Goal: Transaction & Acquisition: Purchase product/service

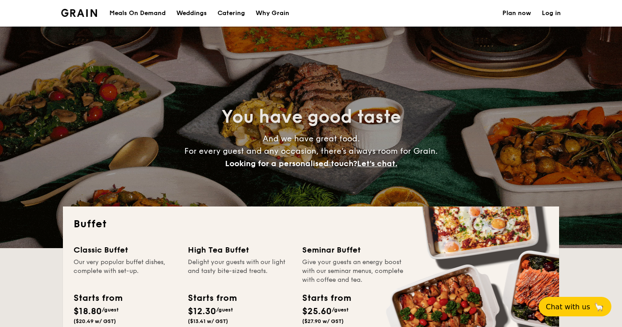
select select
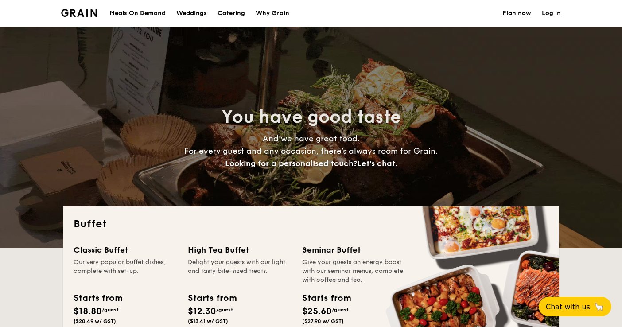
click at [234, 15] on h1 "Catering" at bounding box center [230, 13] width 27 height 27
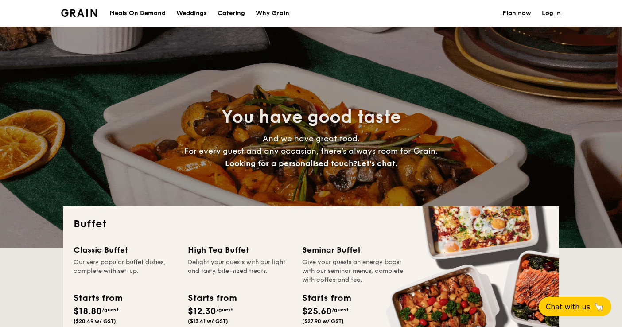
click at [234, 12] on h1 "Catering" at bounding box center [230, 13] width 27 height 27
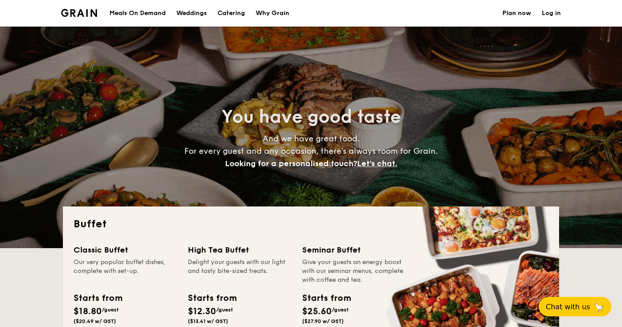
click at [234, 12] on h1 "Catering" at bounding box center [230, 13] width 27 height 27
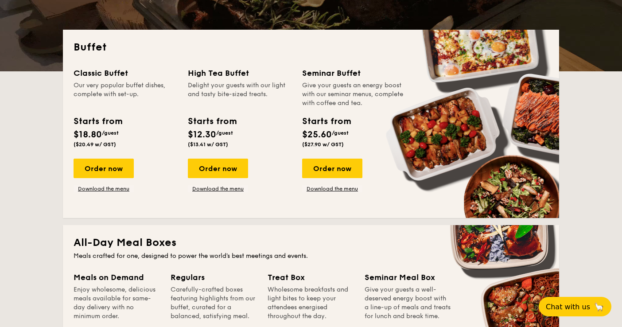
scroll to position [159, 0]
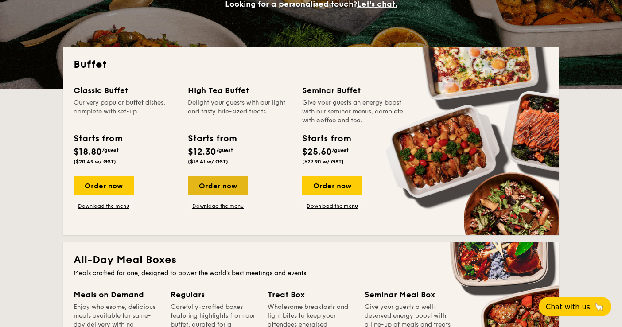
click at [231, 188] on div "Order now" at bounding box center [218, 185] width 60 height 19
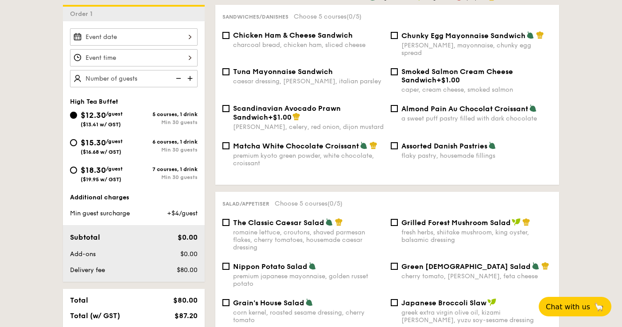
scroll to position [223, 0]
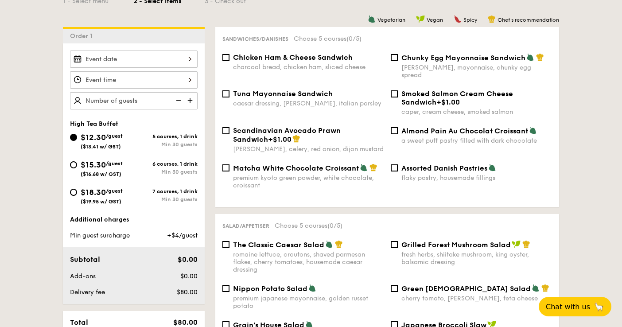
scroll to position [159, 0]
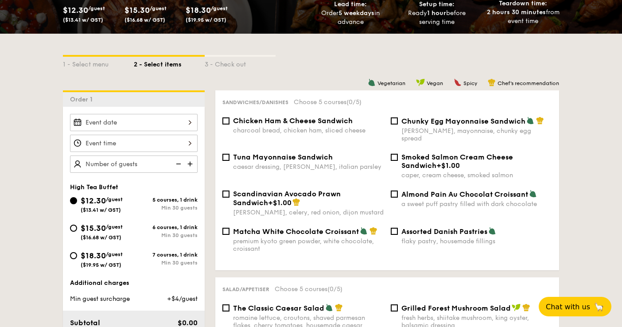
select select
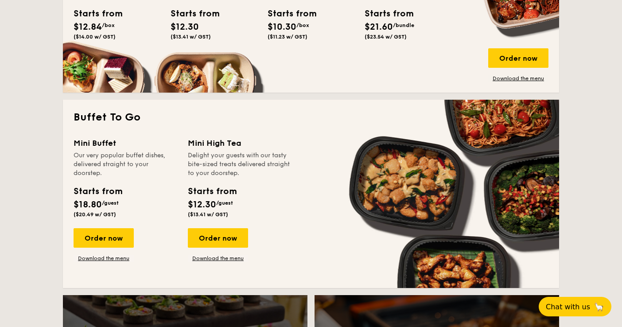
scroll to position [499, 0]
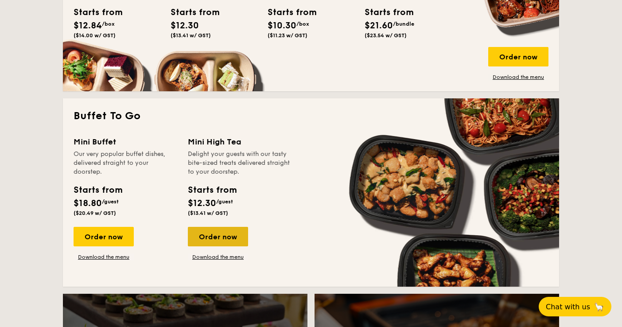
click at [226, 237] on div "Order now" at bounding box center [218, 236] width 60 height 19
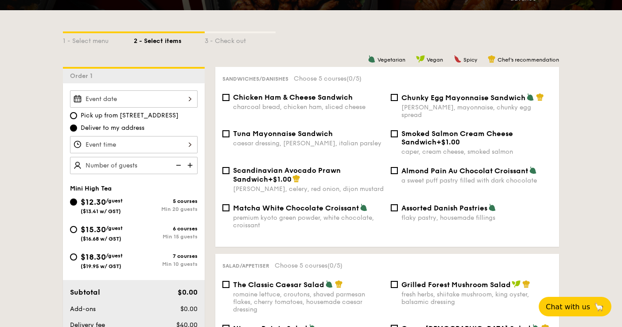
scroll to position [183, 0]
